Goal: Task Accomplishment & Management: Use online tool/utility

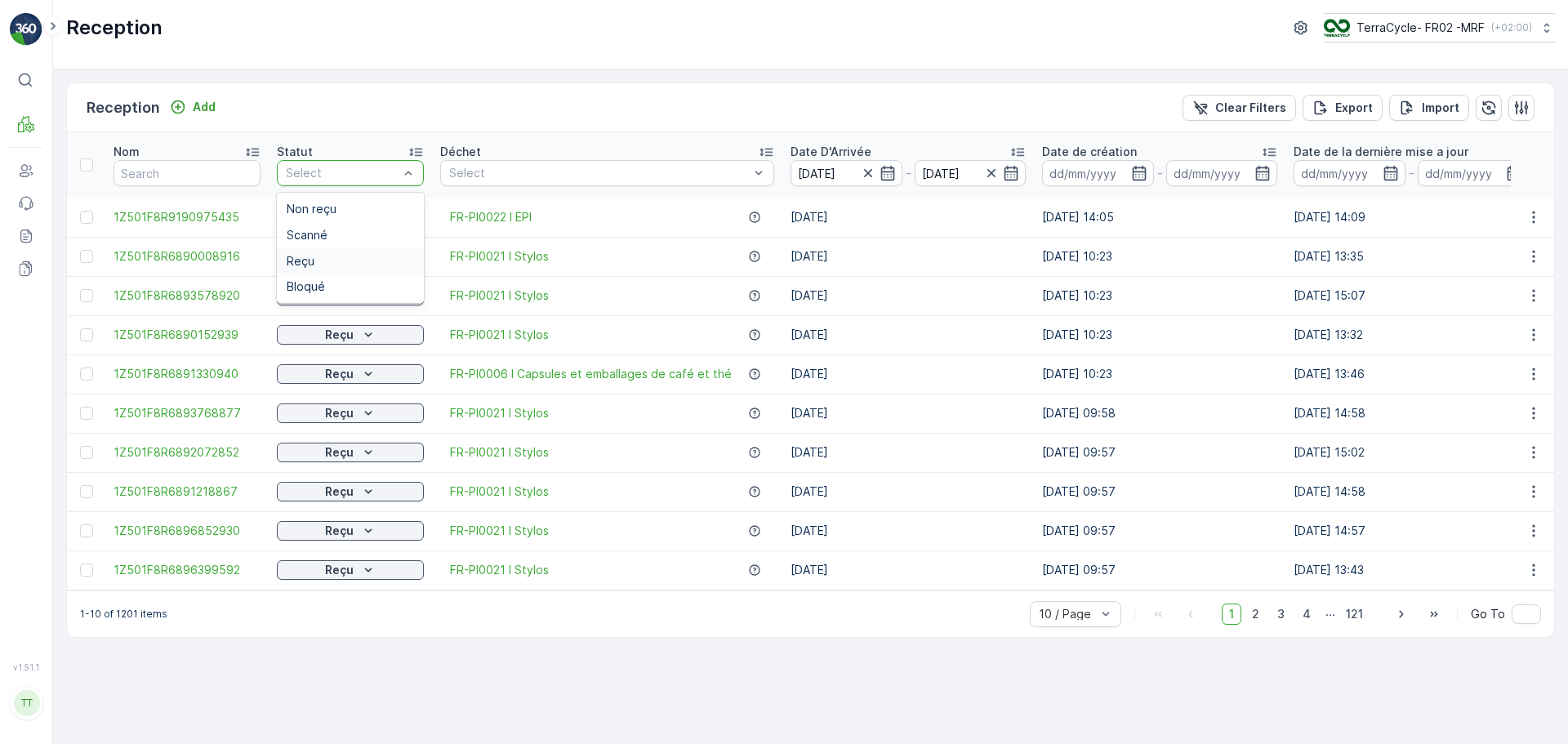
click at [328, 263] on div "Reçu" at bounding box center [350, 260] width 127 height 13
click at [1044, 112] on p "Export" at bounding box center [1354, 107] width 37 height 16
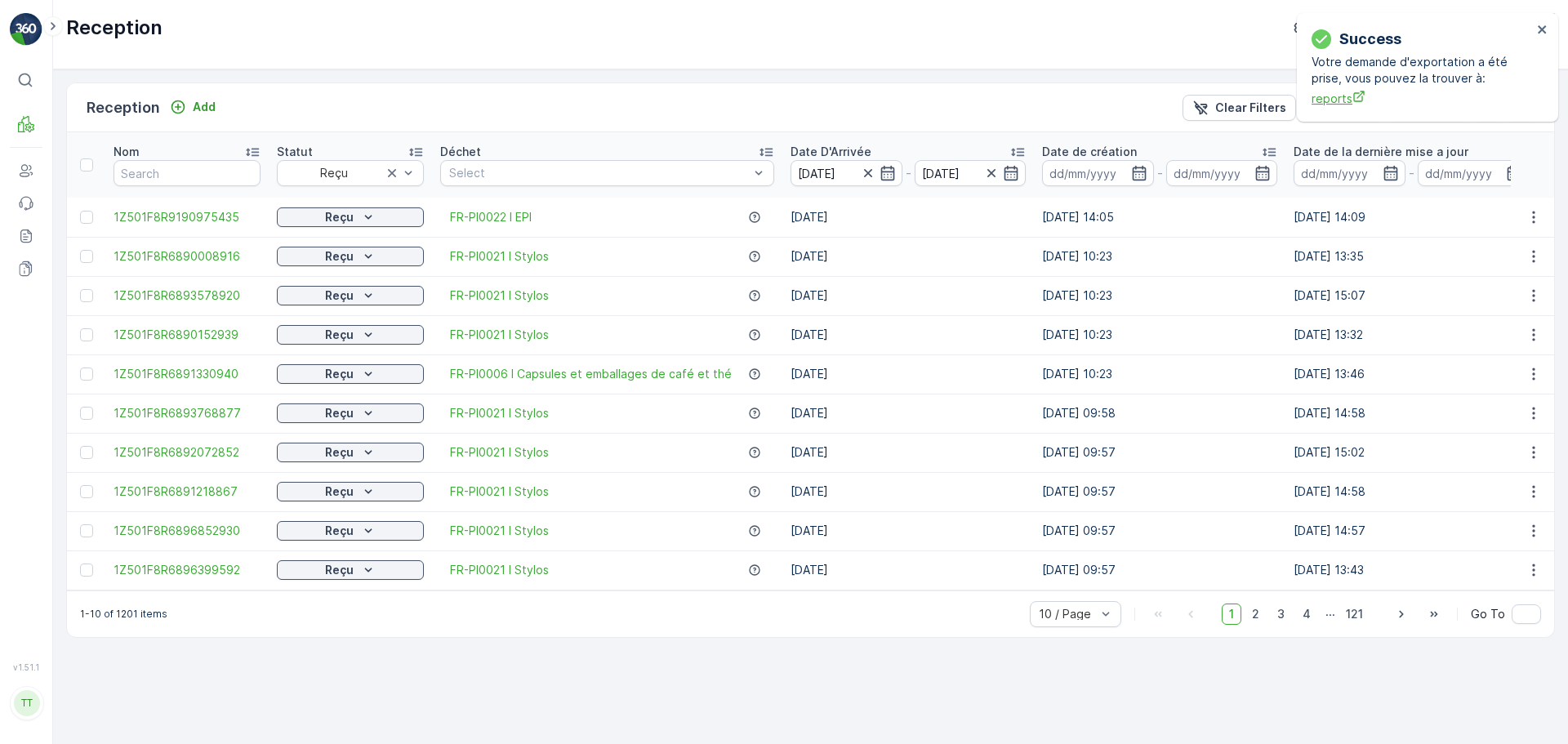
click at [1044, 100] on span "reports" at bounding box center [1422, 98] width 221 height 17
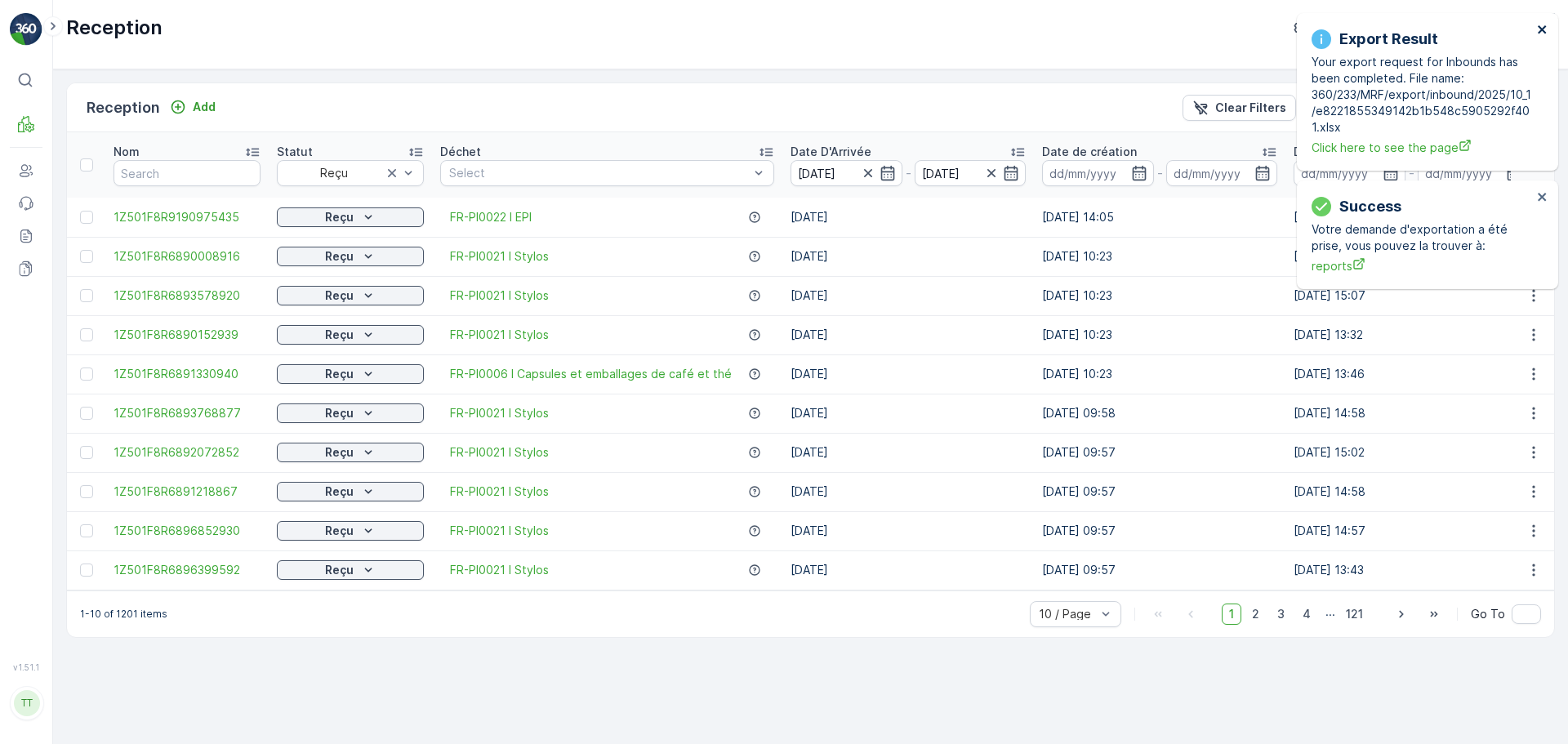
click at [1044, 26] on icon "close" at bounding box center [1542, 30] width 8 height 8
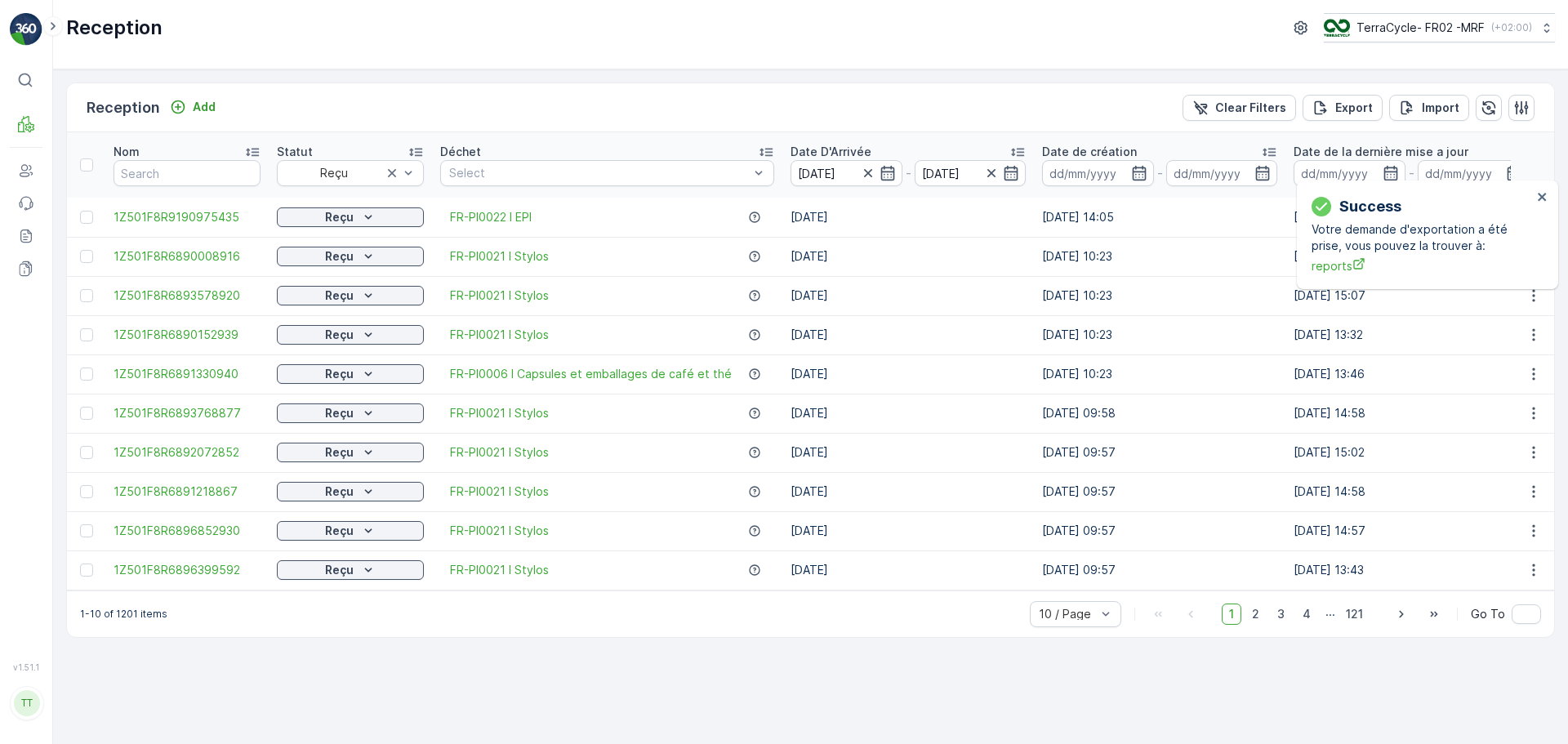
click at [1044, 181] on div "Success Votre demande d'exportation a été prise, vous pouvez la trouver à: repo…" at bounding box center [1427, 235] width 261 height 109
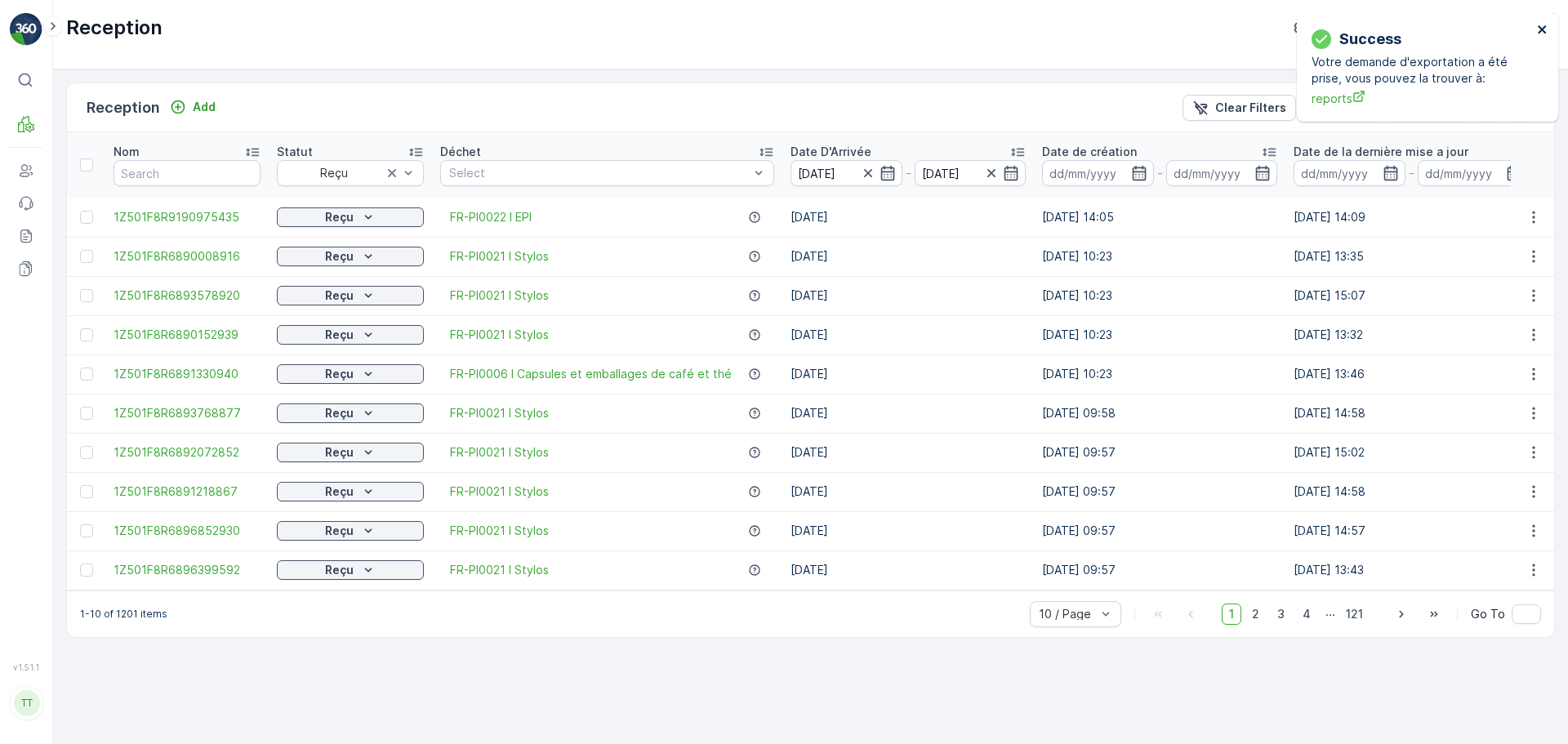
click at [1044, 26] on icon "close" at bounding box center [1542, 29] width 11 height 13
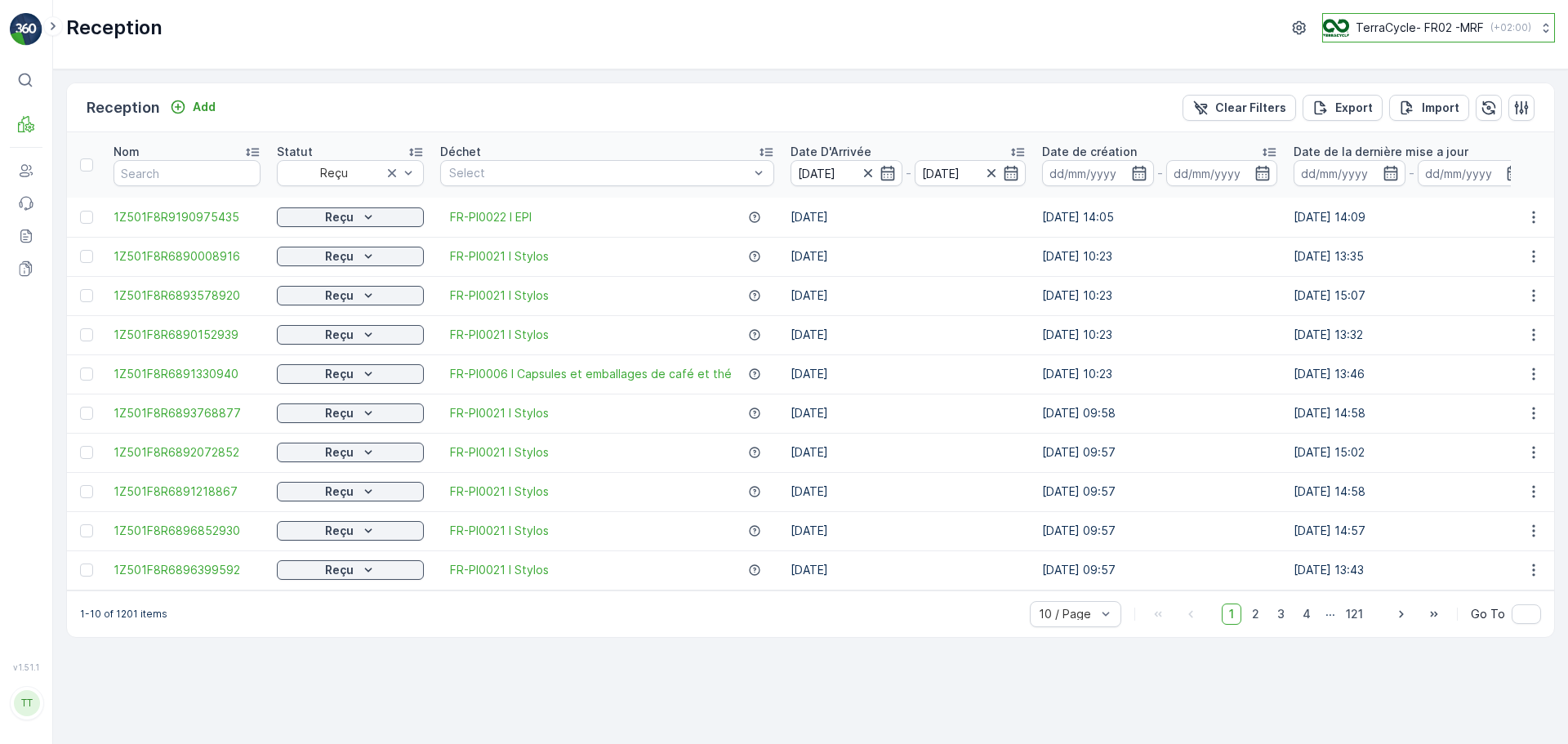
click at [1044, 41] on button "TerraCycle- FR02 -MRF ( +02:00 )" at bounding box center [1438, 27] width 232 height 30
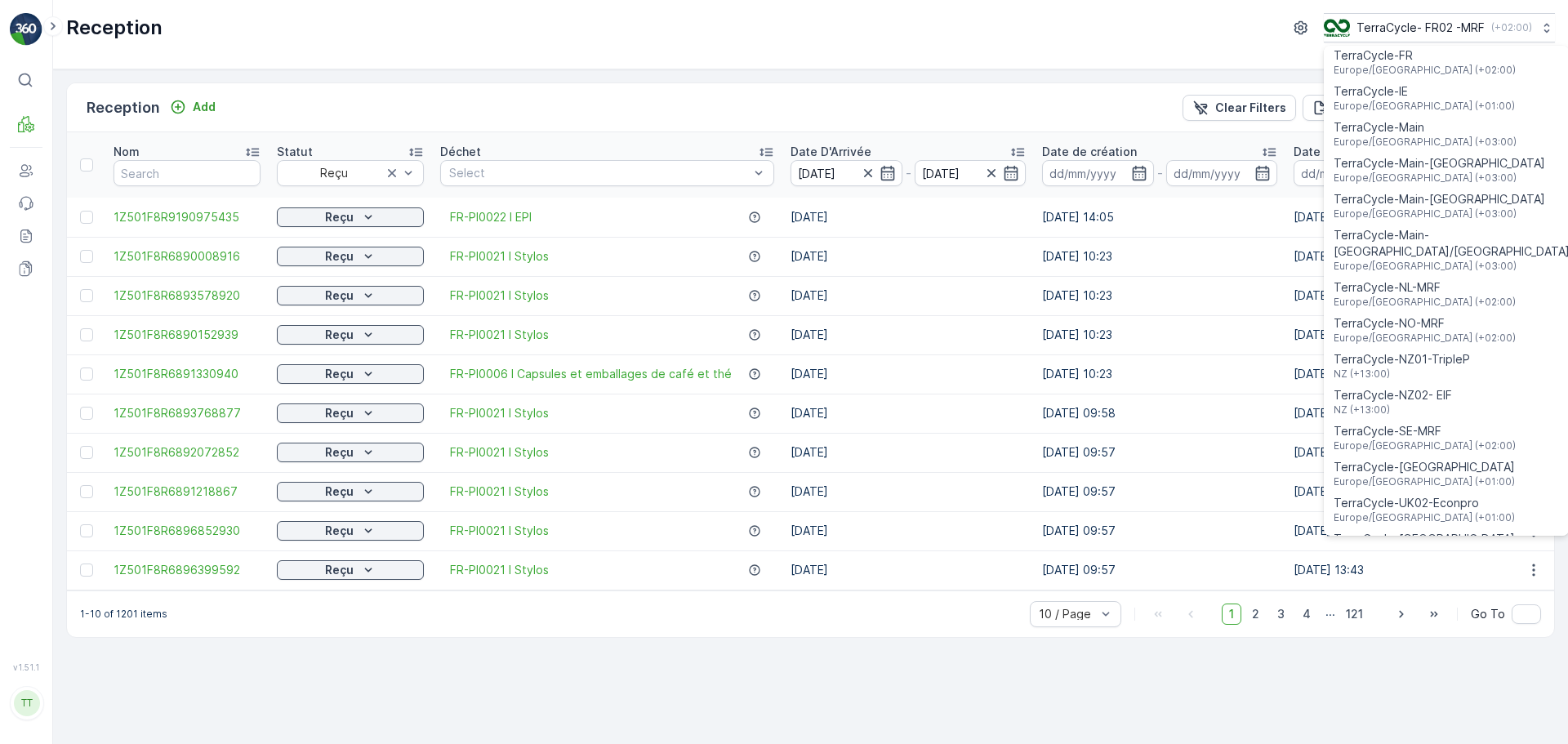
scroll to position [653, 0]
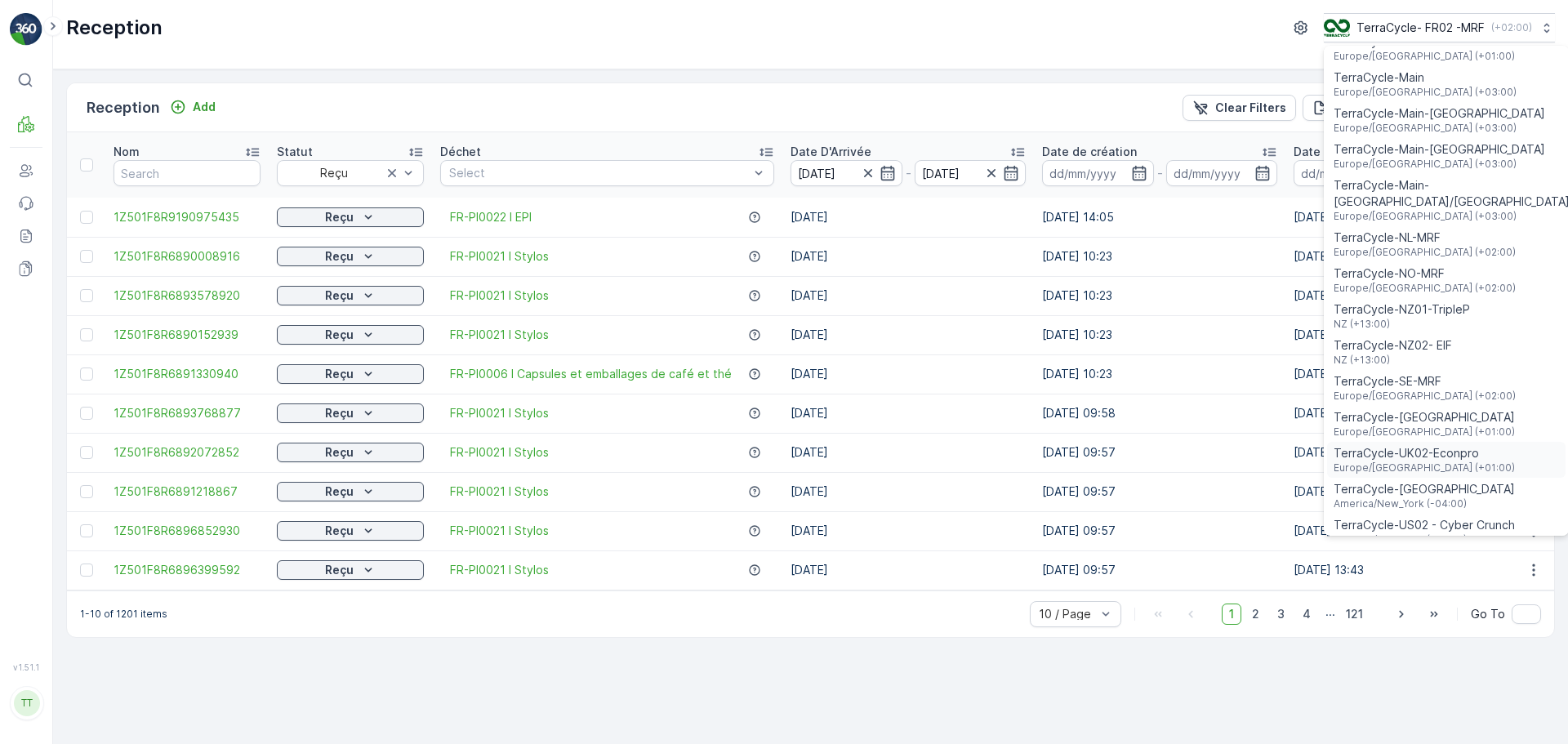
click at [1044, 449] on span "Europe/[GEOGRAPHIC_DATA] (+01:00)" at bounding box center [1425, 467] width 182 height 13
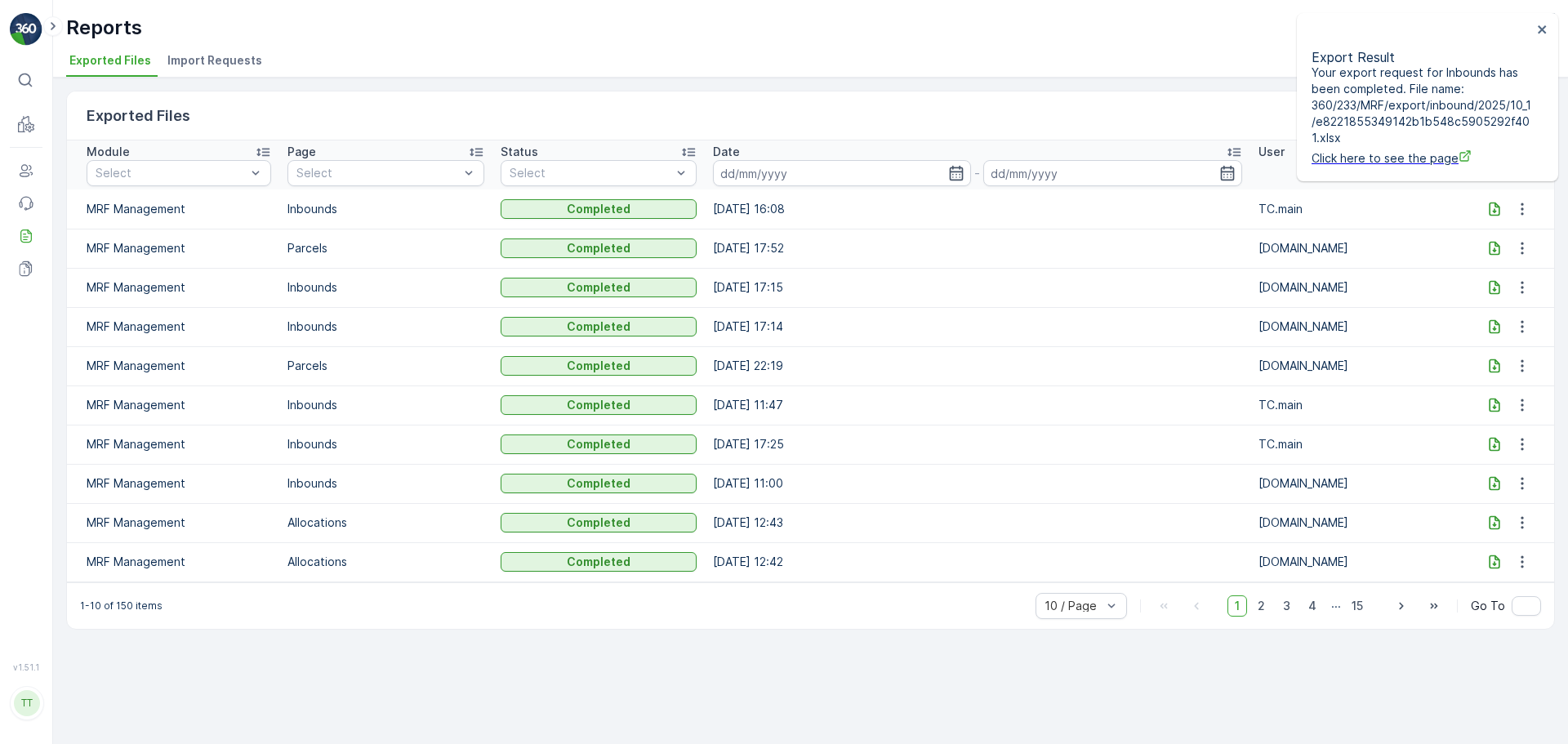
click at [1493, 210] on icon at bounding box center [1493, 209] width 11 height 14
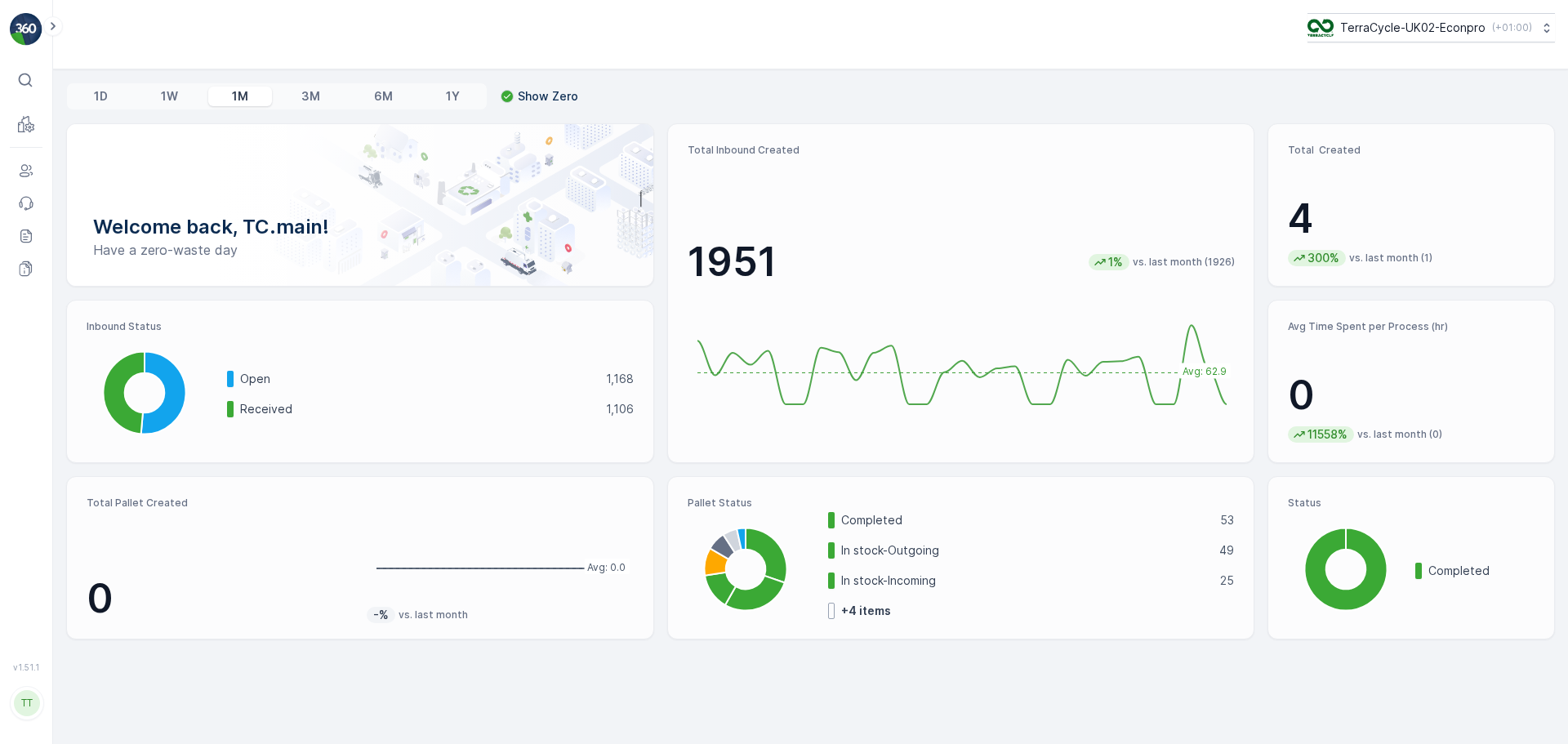
click at [965, 670] on div "1D 1W 1M 3M 6M 1Y Show Zero Welcome back, TC.main! Have a zero-waste day Total …" at bounding box center [810, 406] width 1515 height 674
click at [68, 146] on p "Inbound" at bounding box center [81, 146] width 44 height 16
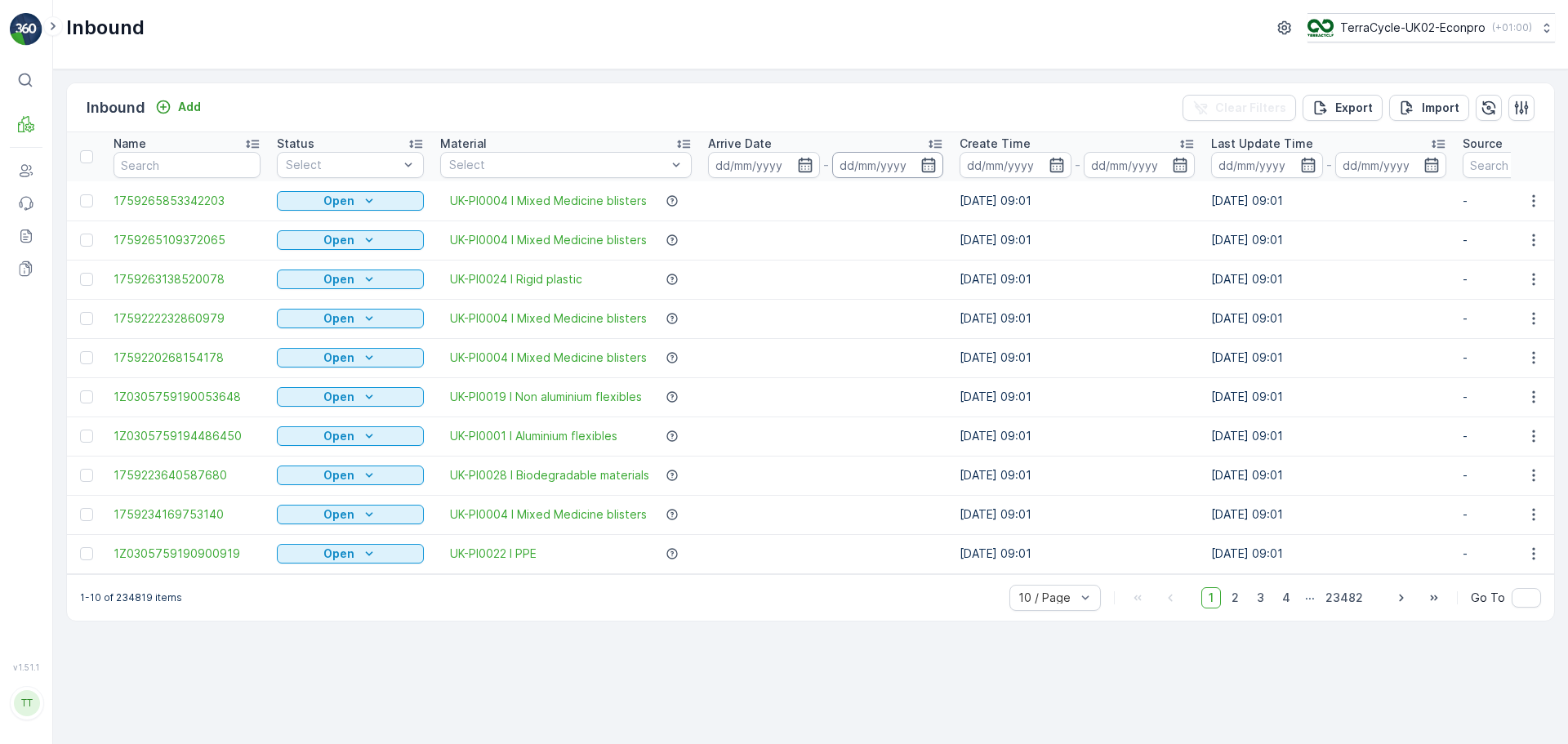
click at [878, 160] on input at bounding box center [888, 165] width 112 height 26
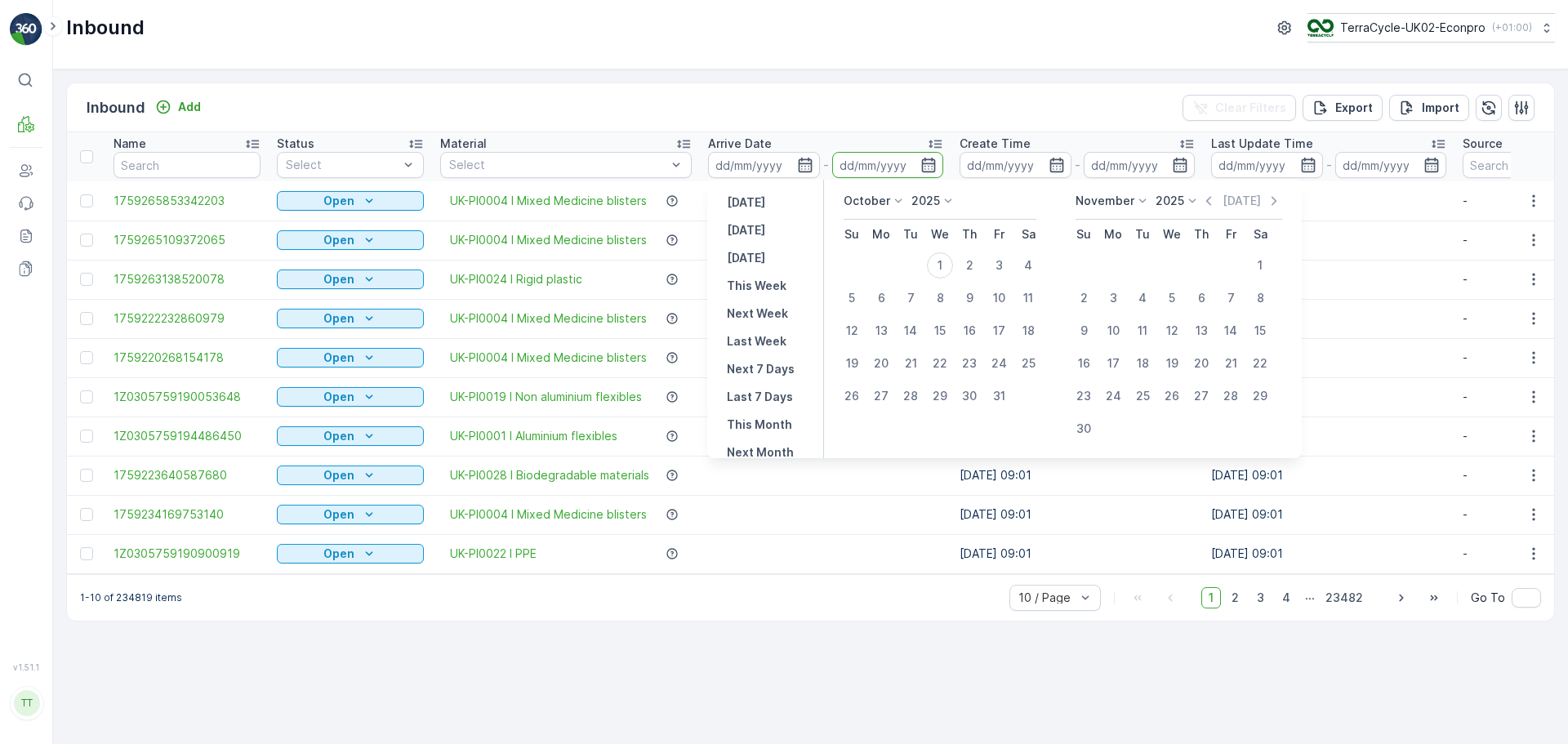
click at [874, 202] on p "October" at bounding box center [866, 200] width 47 height 16
click at [882, 321] on span "September" at bounding box center [884, 324] width 62 height 16
click at [918, 388] on div "30" at bounding box center [910, 395] width 26 height 26
type input "[DATE]"
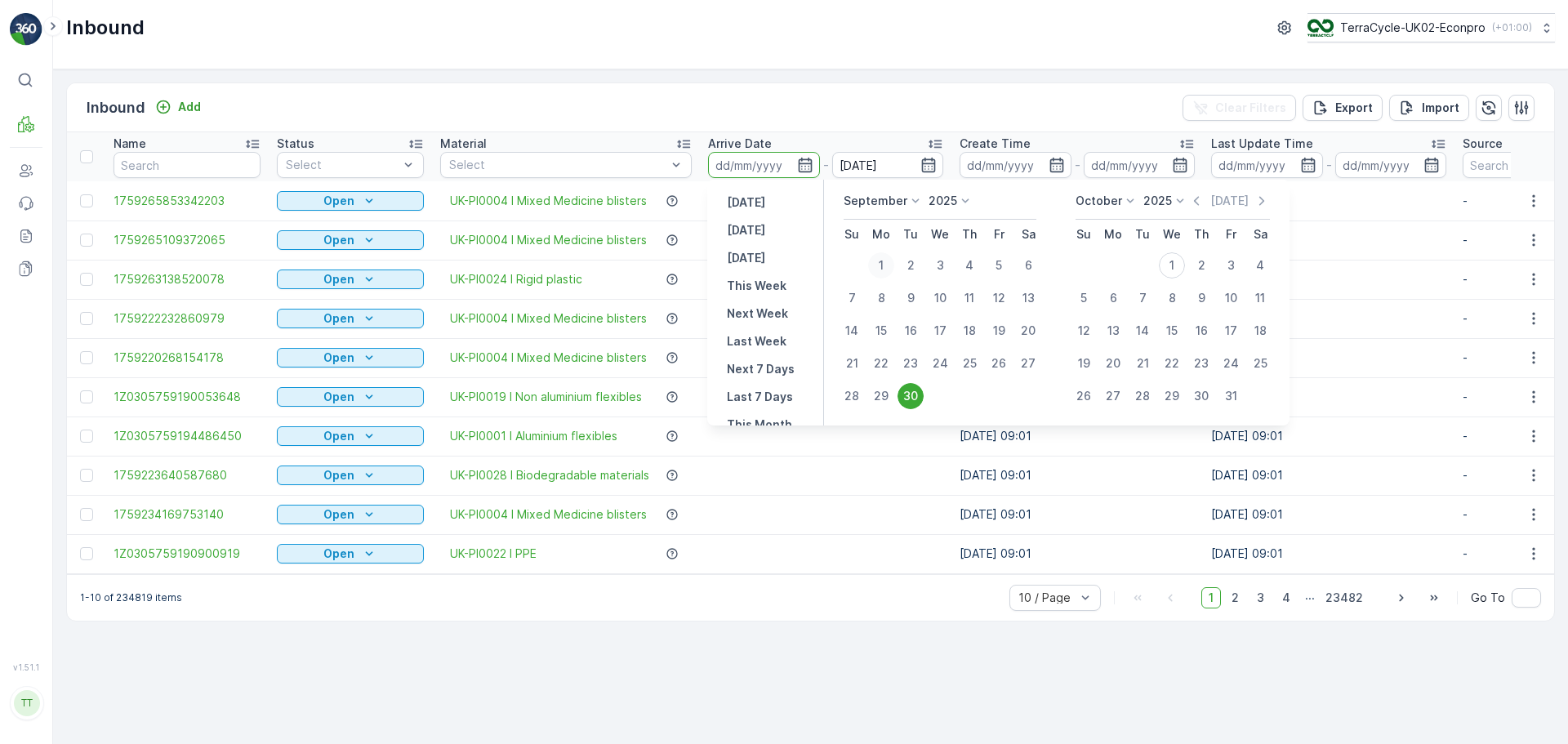
click at [881, 264] on div "1" at bounding box center [881, 265] width 26 height 26
type input "[DATE]"
click at [871, 88] on div "Inbound Add Clear Filters Export Import" at bounding box center [810, 108] width 1487 height 49
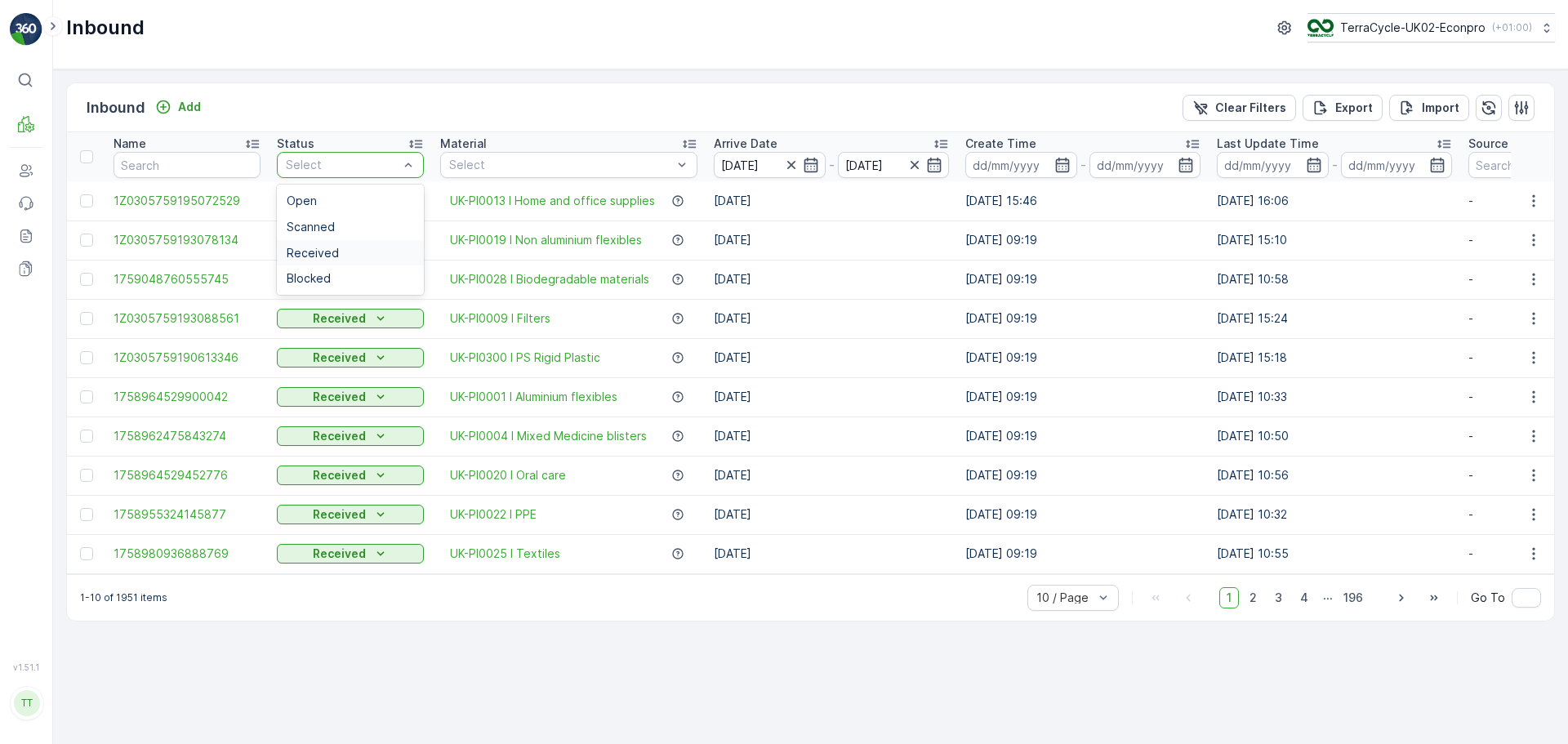
click at [322, 248] on span "Received" at bounding box center [313, 253] width 53 height 13
click at [1375, 104] on button "Export" at bounding box center [1342, 108] width 80 height 26
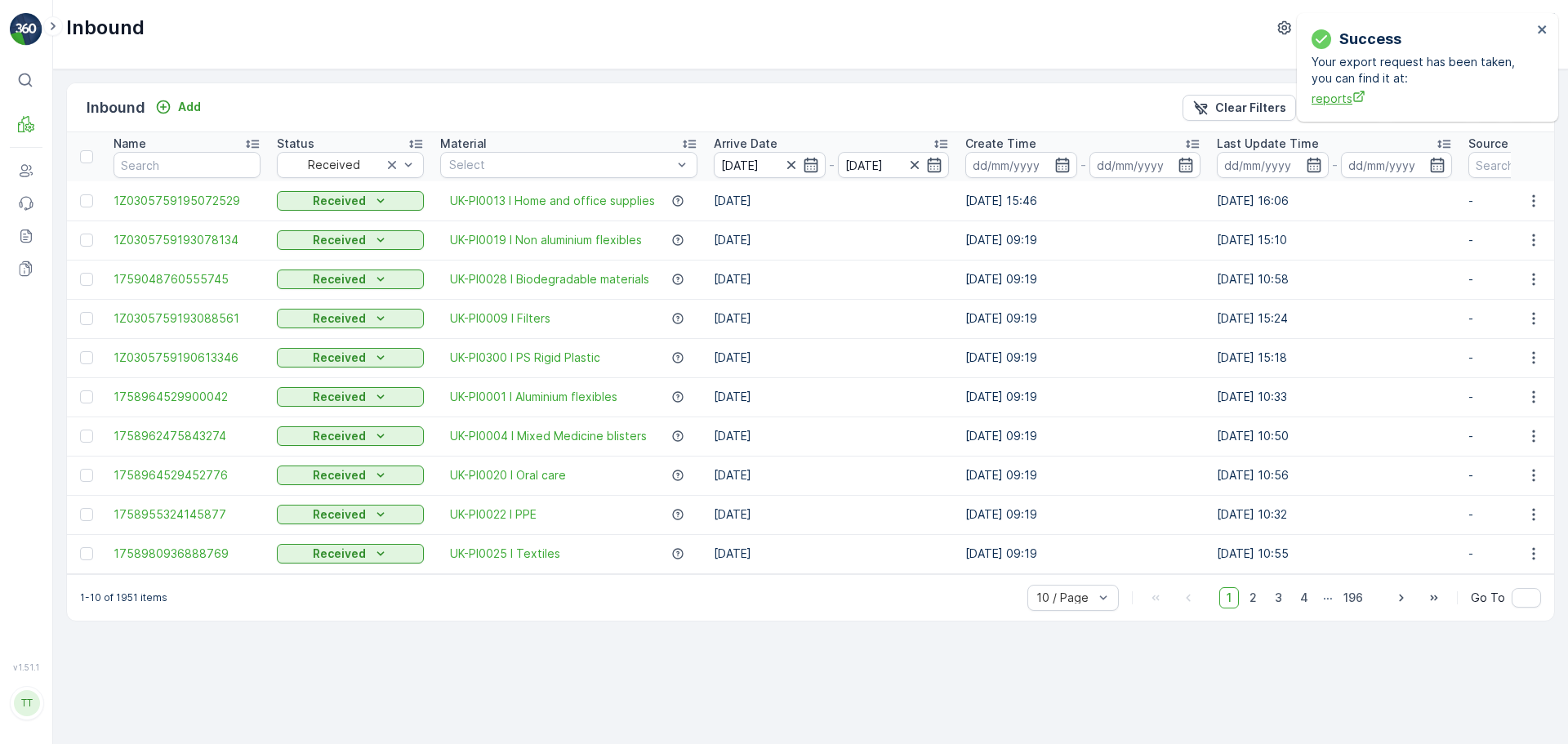
click at [1356, 102] on icon "reports" at bounding box center [1358, 96] width 13 height 13
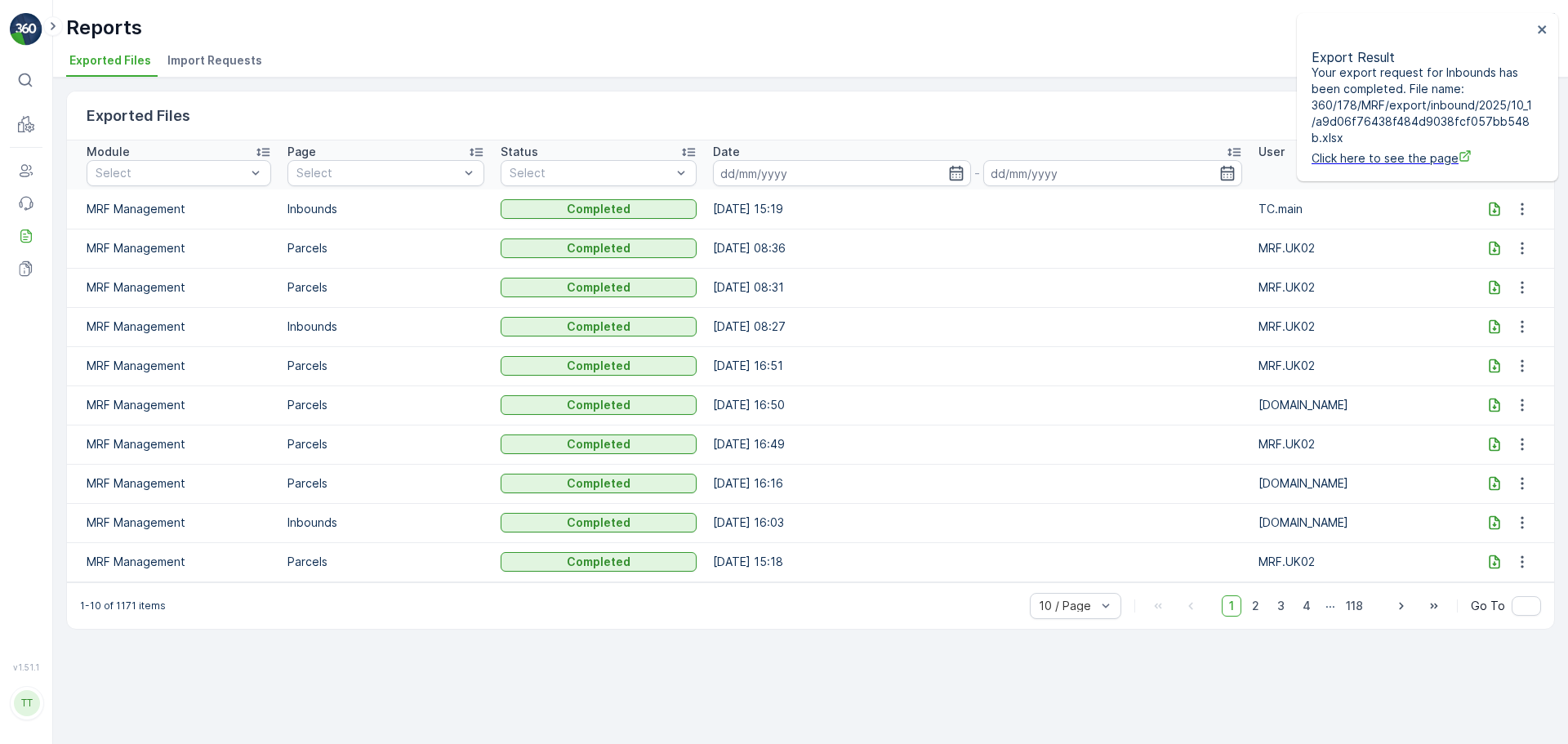
click at [1497, 208] on icon at bounding box center [1494, 209] width 16 height 16
